Goal: Task Accomplishment & Management: Use online tool/utility

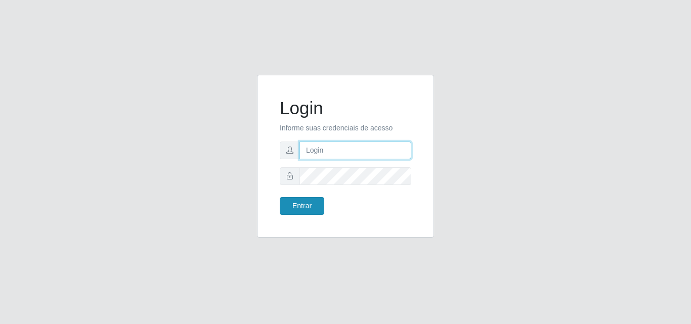
type input "analucia@cestao"
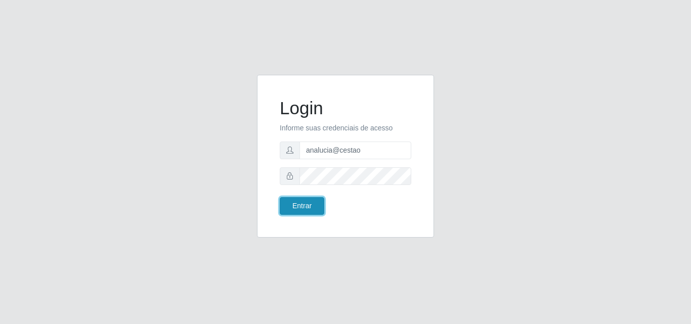
click at [308, 205] on button "Entrar" at bounding box center [302, 206] width 45 height 18
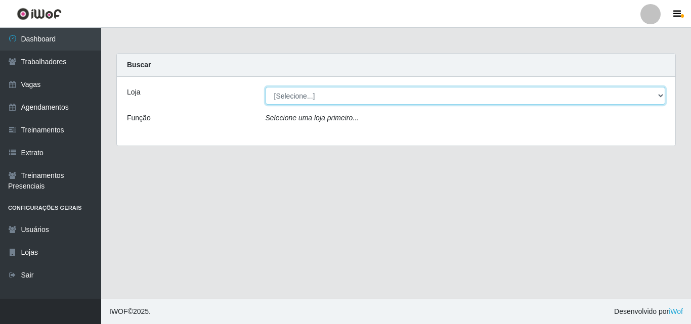
click at [289, 101] on select "[Selecione...] O Cestão - Geisel" at bounding box center [466, 96] width 400 height 18
select select "224"
click at [266, 87] on select "[Selecione...] O Cestão - Geisel" at bounding box center [466, 96] width 400 height 18
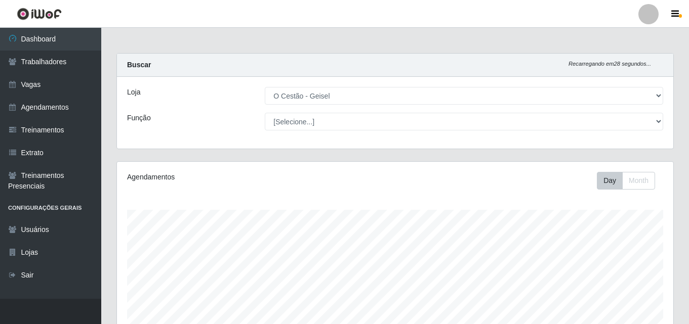
scroll to position [210, 556]
select select "22"
click at [265, 113] on select "[Selecione...] ASG ASG + ASG ++ Auxiliar de Estoque Auxiliar de Estoque + Auxil…" at bounding box center [464, 122] width 398 height 18
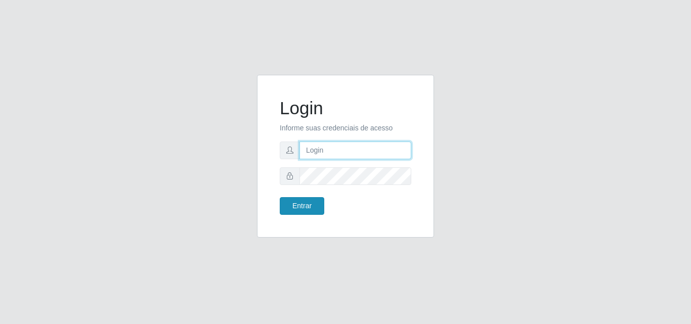
type input "analucia@cestao"
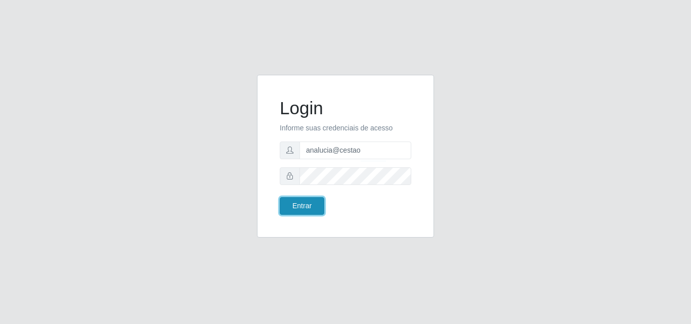
click at [283, 206] on button "Entrar" at bounding box center [302, 206] width 45 height 18
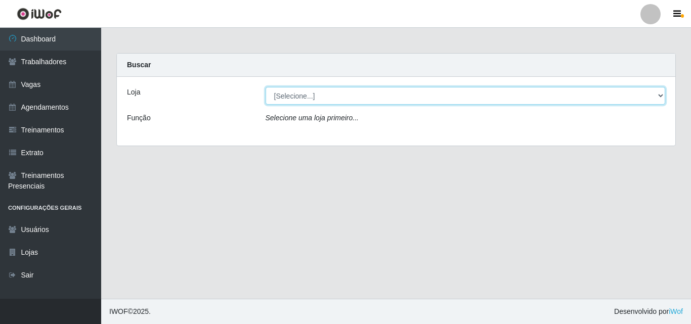
click at [293, 98] on select "[Selecione...] O Cestão - Geisel" at bounding box center [466, 96] width 400 height 18
select select "224"
click at [266, 87] on select "[Selecione...] O Cestão - Geisel" at bounding box center [466, 96] width 400 height 18
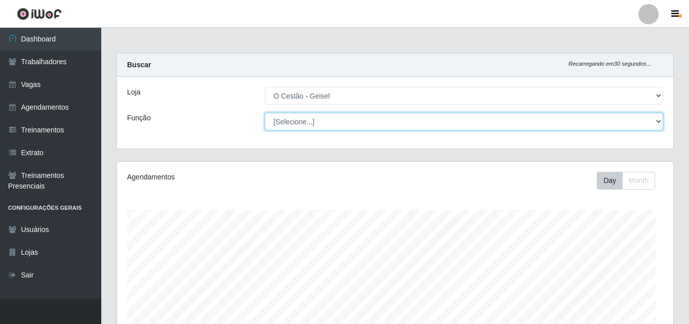
click at [297, 121] on select "[Selecione...] ASG ASG + ASG ++ Auxiliar de Estoque Auxiliar de Estoque + Auxil…" at bounding box center [464, 122] width 398 height 18
select select "22"
click at [265, 113] on select "[Selecione...] ASG ASG + ASG ++ Auxiliar de Estoque Auxiliar de Estoque + Auxil…" at bounding box center [464, 122] width 398 height 18
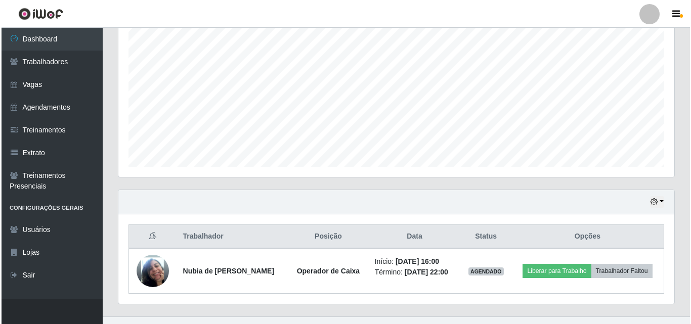
scroll to position [212, 0]
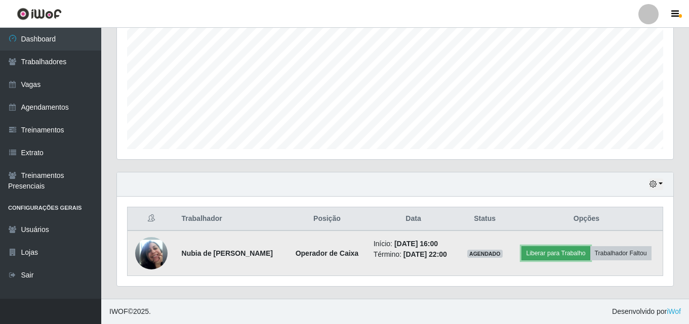
click at [547, 255] on button "Liberar para Trabalho" at bounding box center [555, 253] width 68 height 14
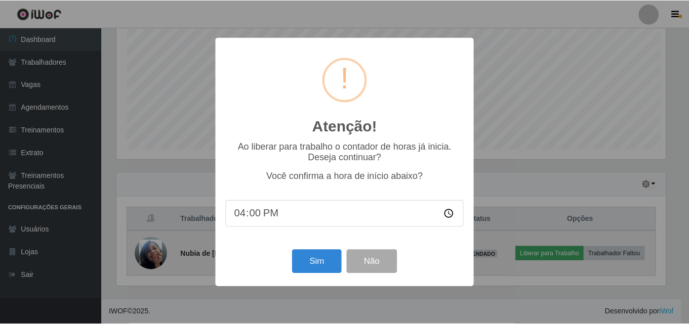
scroll to position [210, 551]
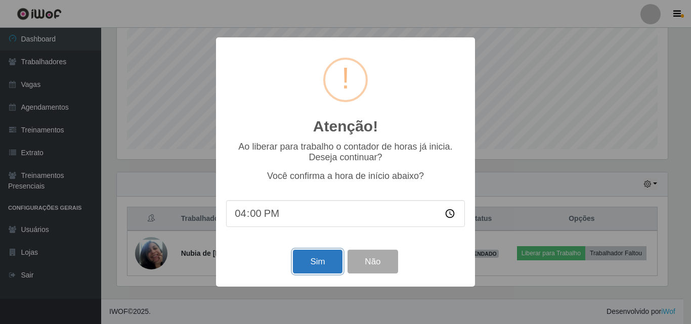
click at [320, 262] on button "Sim" at bounding box center [317, 262] width 49 height 24
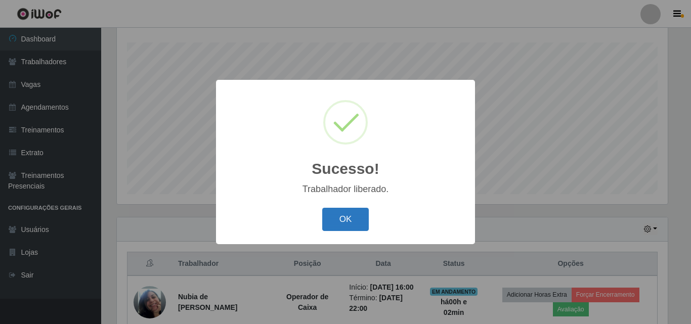
click at [351, 212] on button "OK" at bounding box center [345, 220] width 47 height 24
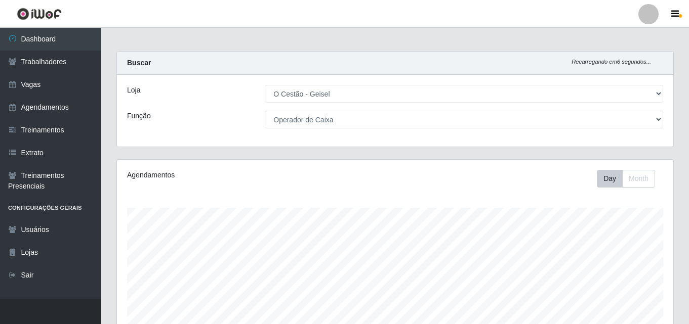
scroll to position [0, 0]
